Goal: Transaction & Acquisition: Purchase product/service

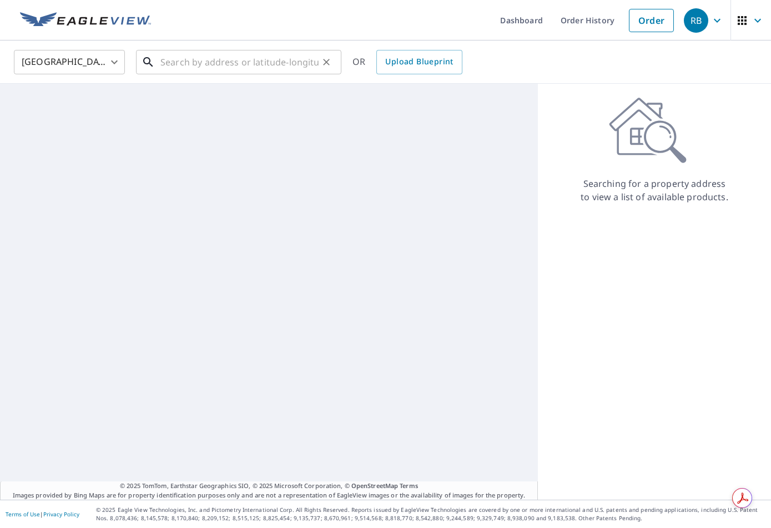
click at [285, 68] on input "text" at bounding box center [239, 62] width 158 height 31
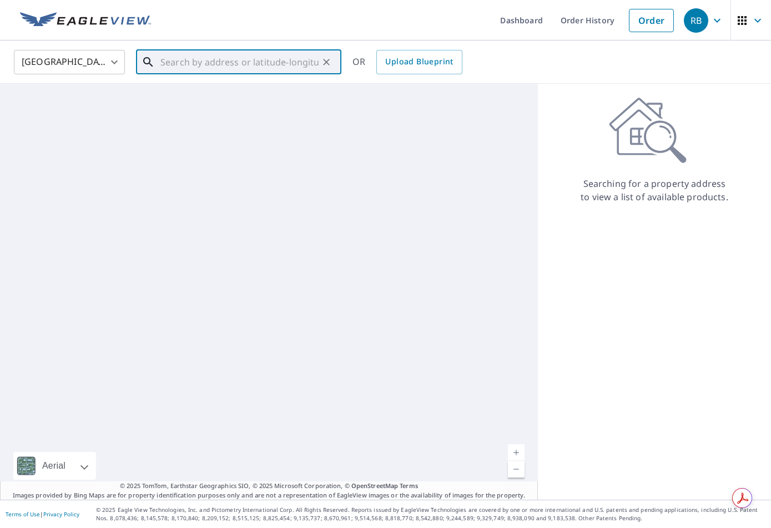
paste input "[STREET_ADDRESS]"
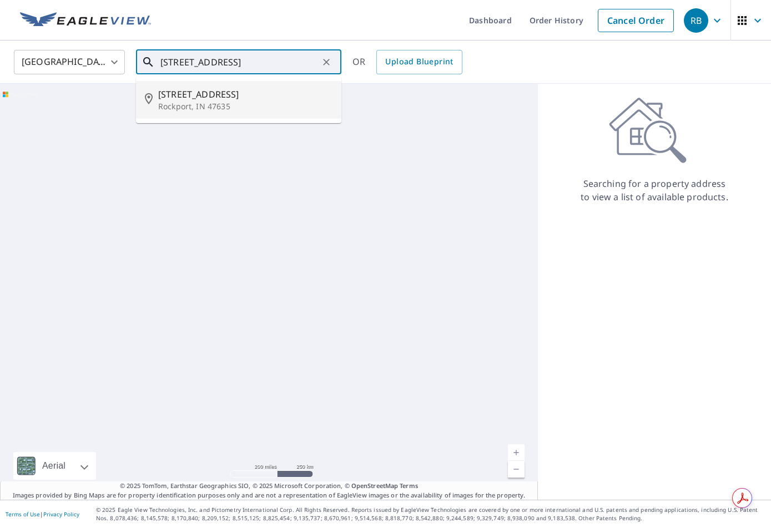
click at [234, 99] on span "[STREET_ADDRESS]" at bounding box center [245, 94] width 174 height 13
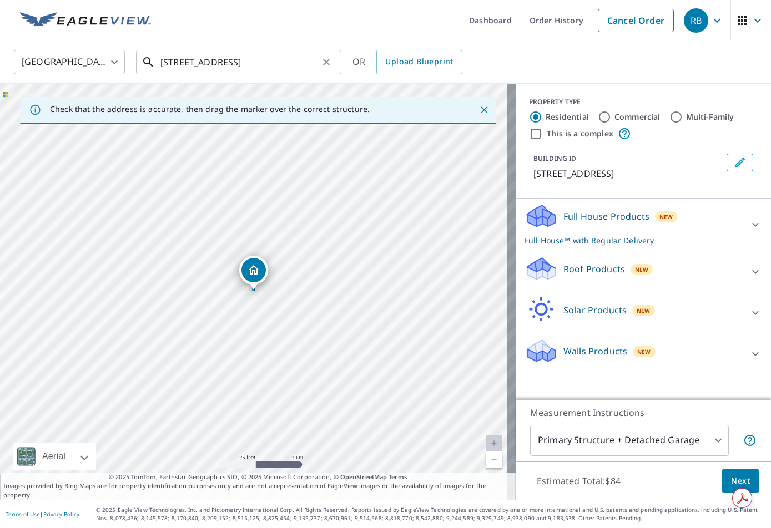
click at [246, 59] on input "[STREET_ADDRESS]" at bounding box center [239, 62] width 158 height 31
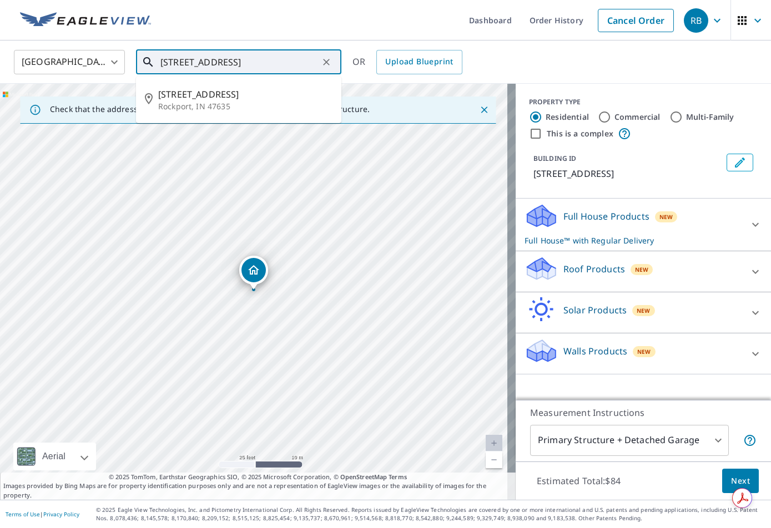
click at [246, 59] on input "[STREET_ADDRESS]" at bounding box center [239, 62] width 158 height 31
paste input "County Rd 350 W,"
click at [254, 100] on span "[STREET_ADDRESS]" at bounding box center [245, 94] width 174 height 13
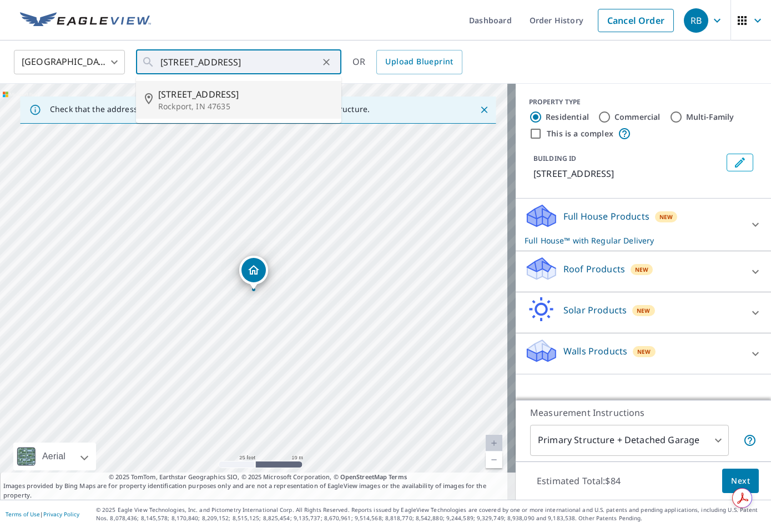
type input "[STREET_ADDRESS]"
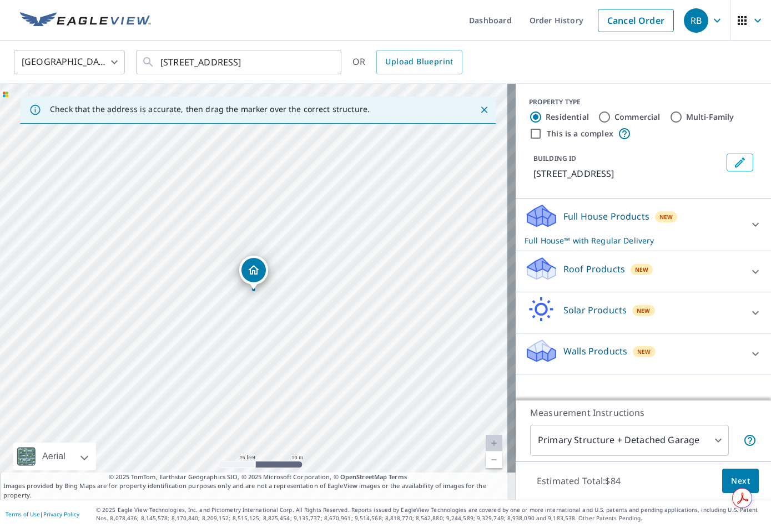
scroll to position [0, 0]
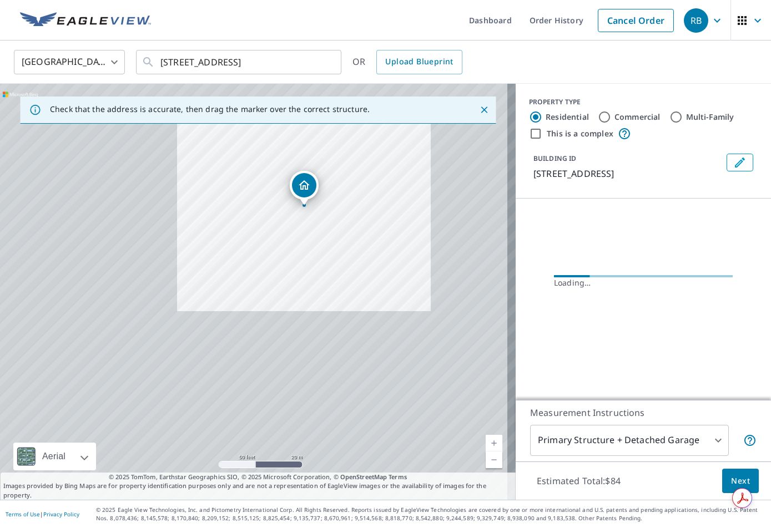
drag, startPoint x: 359, startPoint y: 263, endPoint x: 367, endPoint y: 202, distance: 61.5
click at [367, 202] on div "[STREET_ADDRESS]" at bounding box center [258, 292] width 516 height 416
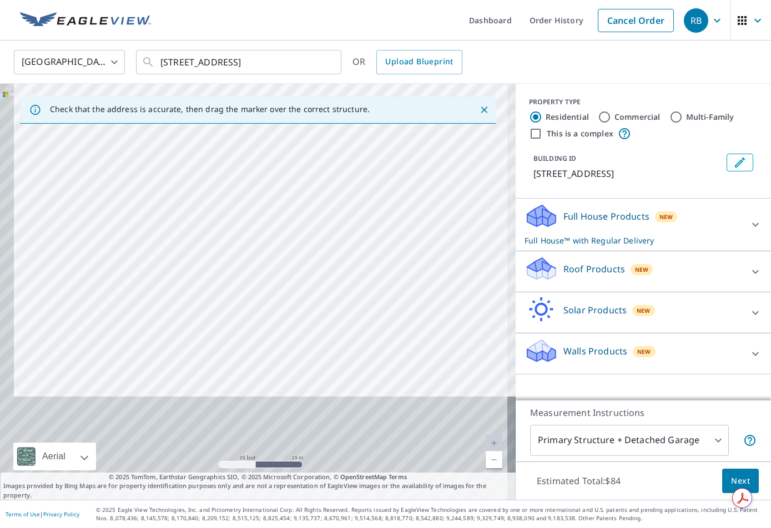
drag, startPoint x: 299, startPoint y: 397, endPoint x: 321, endPoint y: 252, distance: 147.1
click at [321, 252] on div "[STREET_ADDRESS]" at bounding box center [258, 292] width 516 height 416
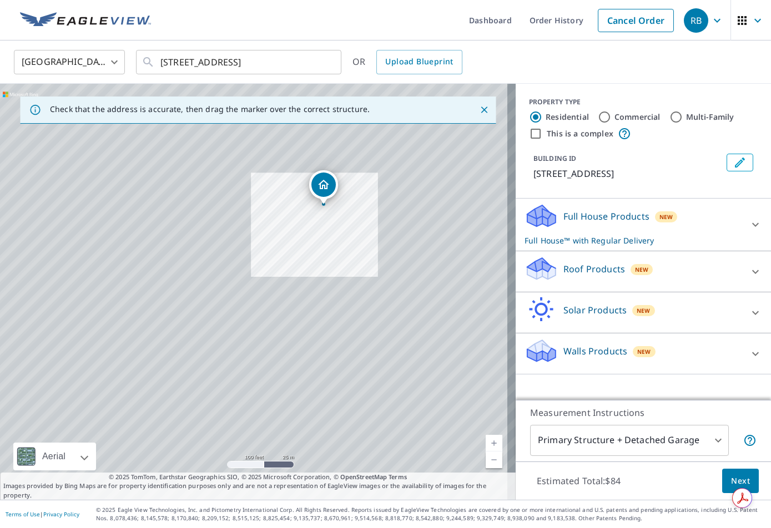
drag, startPoint x: 317, startPoint y: 137, endPoint x: 320, endPoint y: 181, distance: 45.0
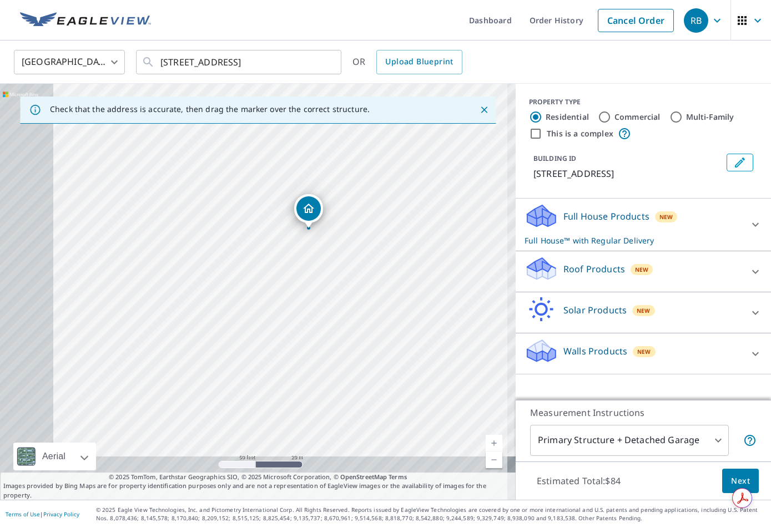
drag, startPoint x: 341, startPoint y: 320, endPoint x: 442, endPoint y: 238, distance: 129.8
click at [442, 238] on div "[STREET_ADDRESS]" at bounding box center [258, 292] width 516 height 416
click at [722, 478] on button "Next" at bounding box center [740, 481] width 37 height 25
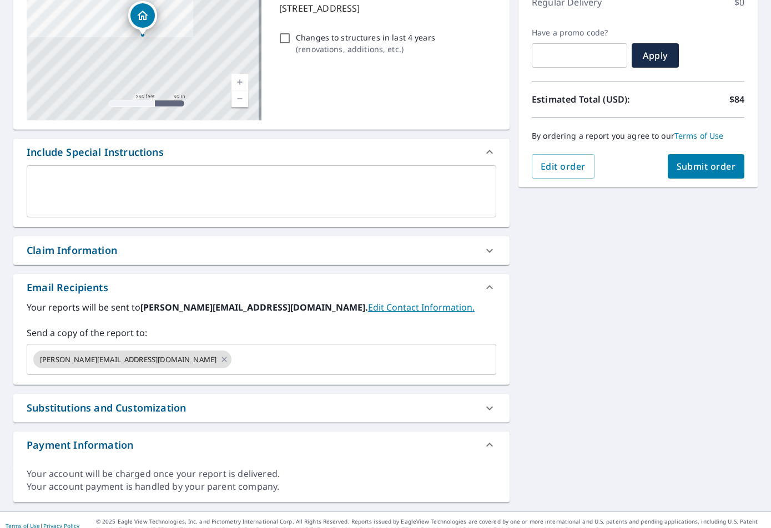
scroll to position [178, 0]
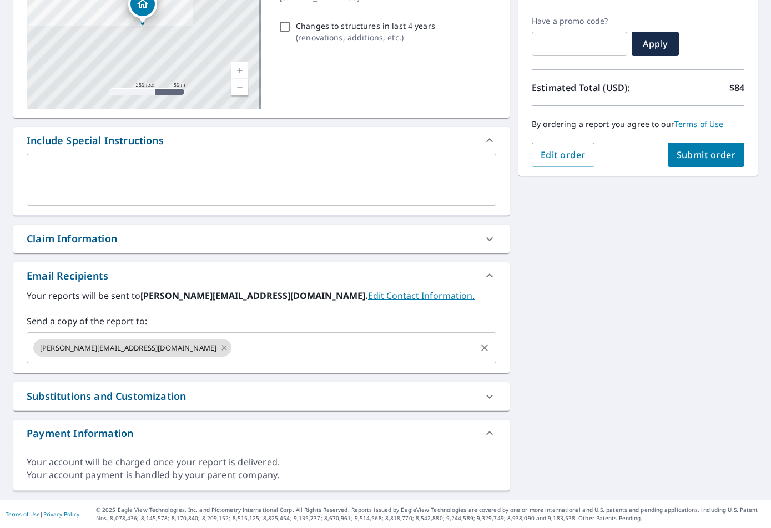
click at [220, 344] on icon at bounding box center [224, 348] width 9 height 12
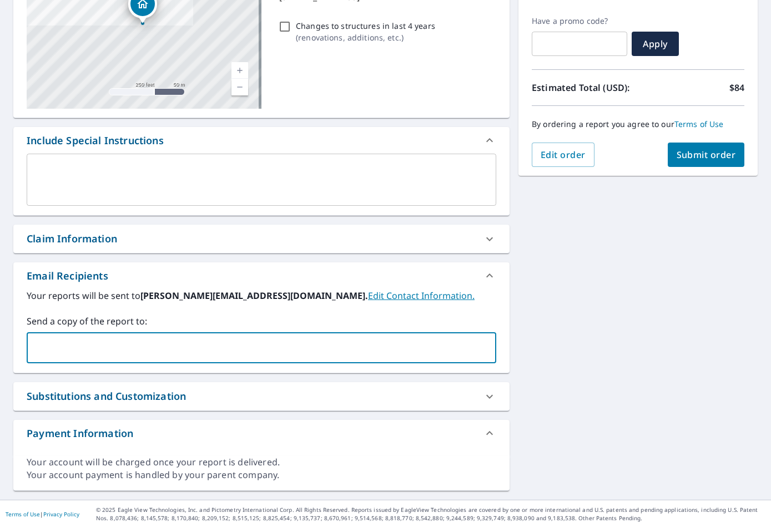
click at [131, 346] on input "text" at bounding box center [253, 347] width 443 height 21
type input "[EMAIL_ADDRESS][DOMAIN_NAME]"
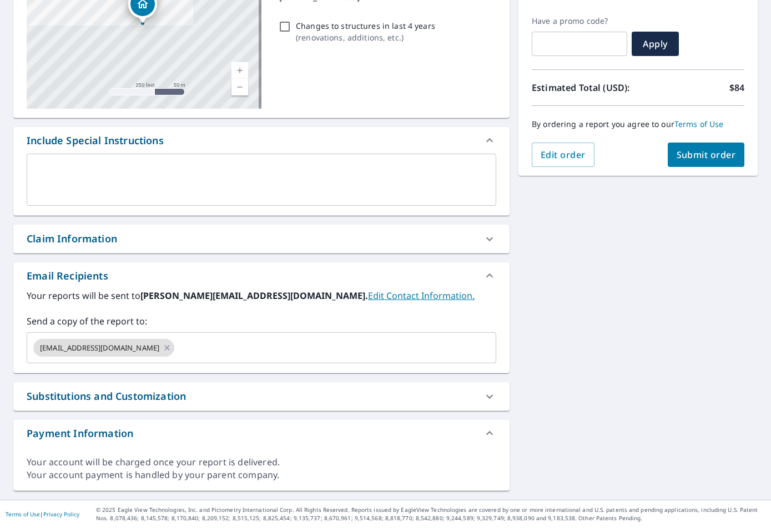
click at [528, 218] on div "[STREET_ADDRESS] [STREET_ADDRESS] A standard road map Aerial A detailed look fr…" at bounding box center [385, 212] width 771 height 575
click at [684, 152] on span "Submit order" at bounding box center [705, 155] width 59 height 12
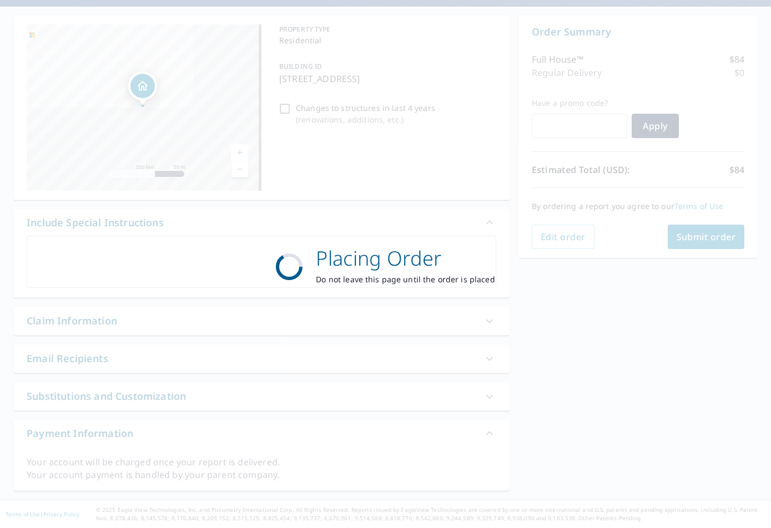
scroll to position [96, 0]
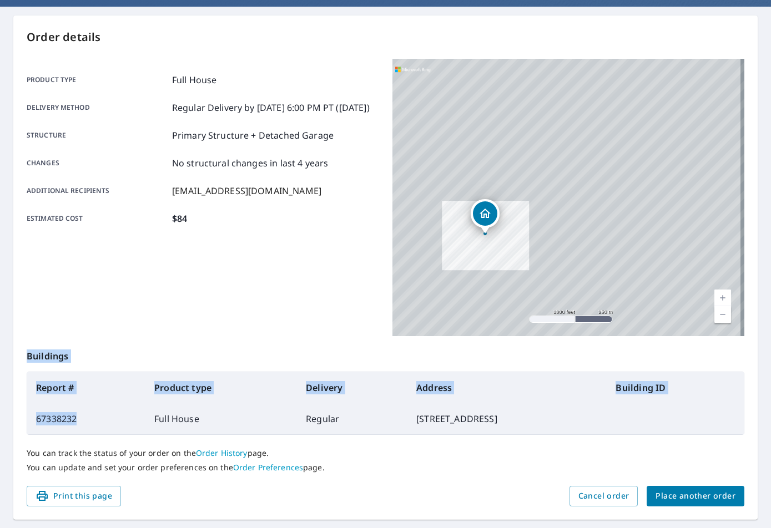
drag, startPoint x: 85, startPoint y: 417, endPoint x: 19, endPoint y: 425, distance: 67.0
click at [19, 425] on div "Order details Product type Full House Delivery method Regular Delivery by [DATE…" at bounding box center [385, 268] width 744 height 504
click at [90, 417] on td "67338232" at bounding box center [86, 418] width 118 height 31
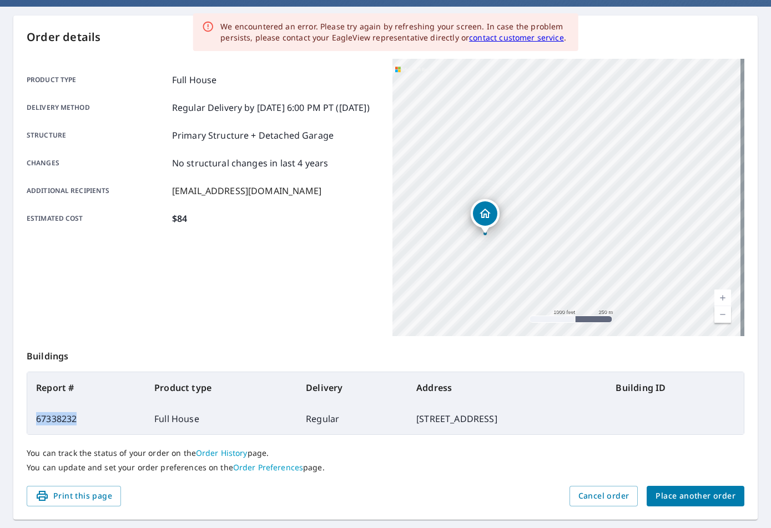
drag, startPoint x: 82, startPoint y: 419, endPoint x: 34, endPoint y: 417, distance: 47.2
click at [34, 417] on td "67338232" at bounding box center [86, 418] width 118 height 31
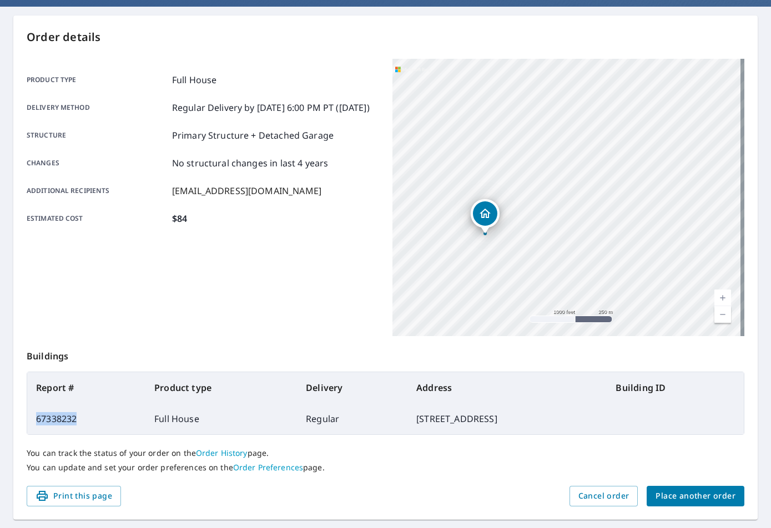
copy td "67338232"
